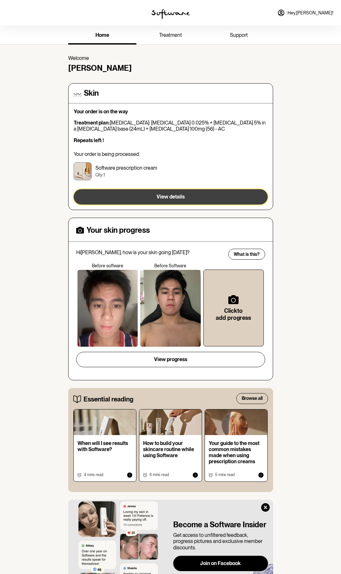
click at [173, 196] on span "View details" at bounding box center [171, 197] width 28 height 6
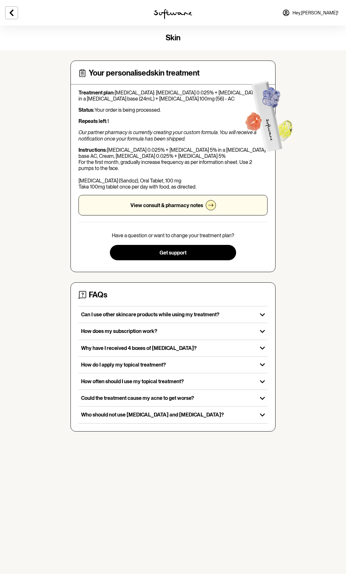
click at [162, 209] on div "View consult & pharmacy notes" at bounding box center [172, 205] width 189 height 21
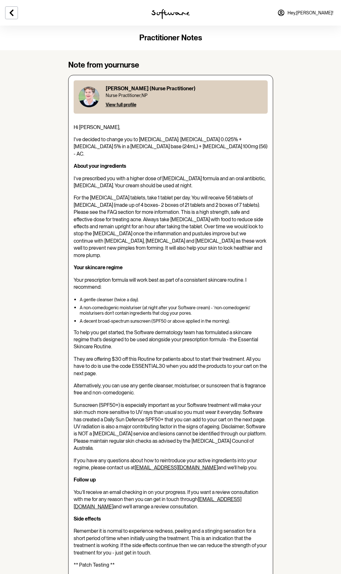
drag, startPoint x: 262, startPoint y: 395, endPoint x: 256, endPoint y: 132, distance: 262.8
click at [314, 16] on link "Hey, [PERSON_NAME] !" at bounding box center [306, 12] width 64 height 15
